Goal: Use online tool/utility: Utilize a website feature to perform a specific function

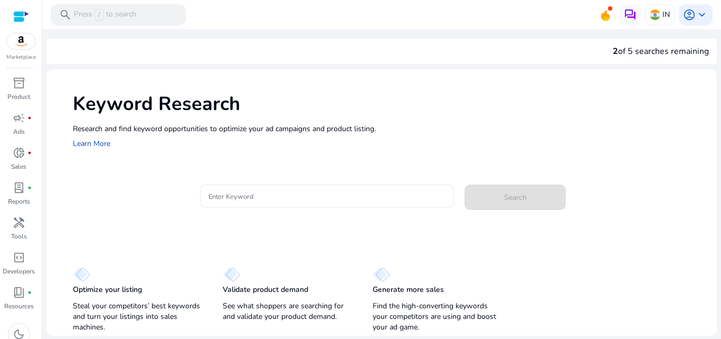
click at [277, 192] on input "Enter Keyword" at bounding box center [328, 196] width 238 height 12
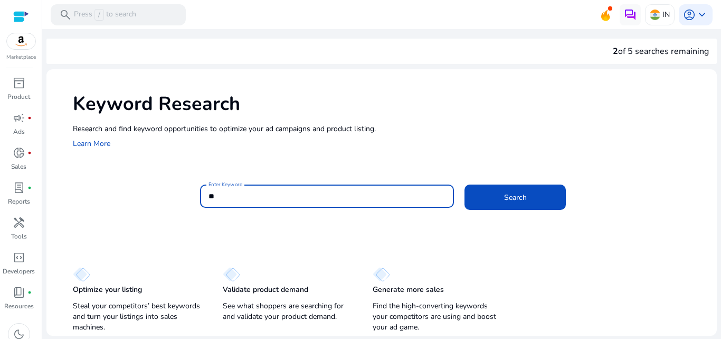
type input "*"
type input "**********"
click at [465, 184] on button "Search" at bounding box center [515, 196] width 101 height 25
